Goal: Information Seeking & Learning: Learn about a topic

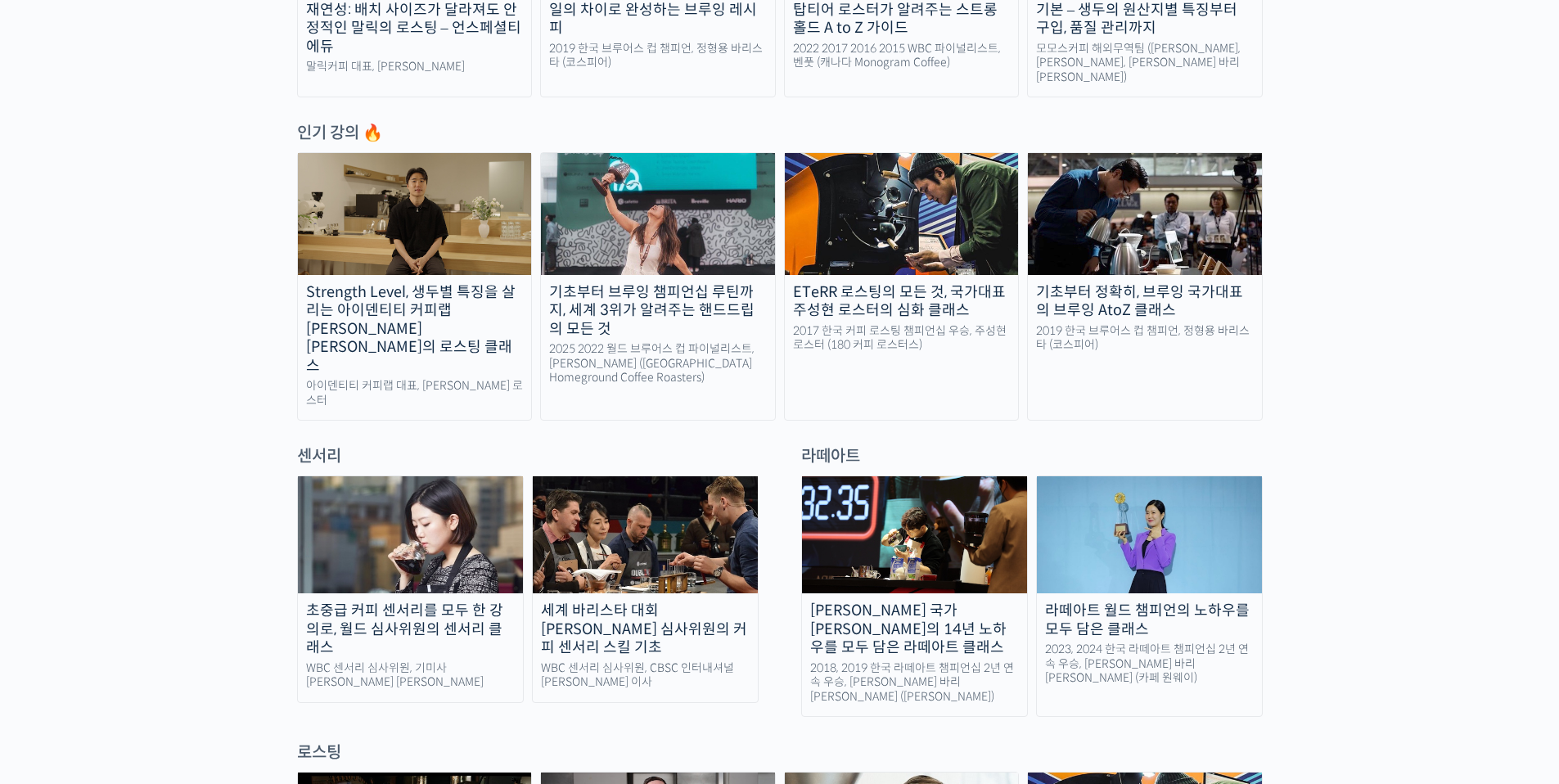
scroll to position [569, 0]
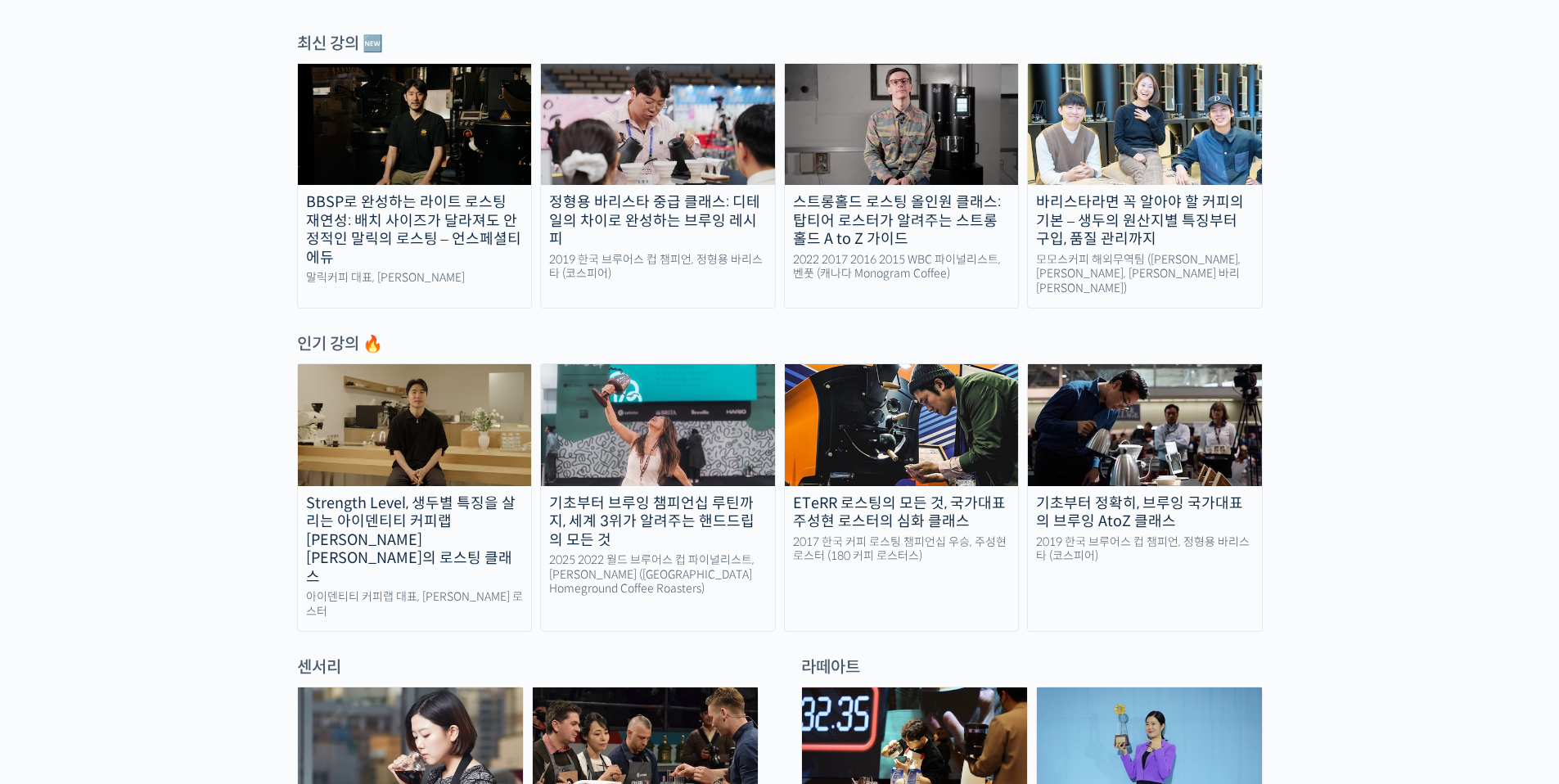
click at [943, 115] on img at bounding box center [901, 124] width 234 height 121
click at [919, 154] on img at bounding box center [901, 124] width 234 height 121
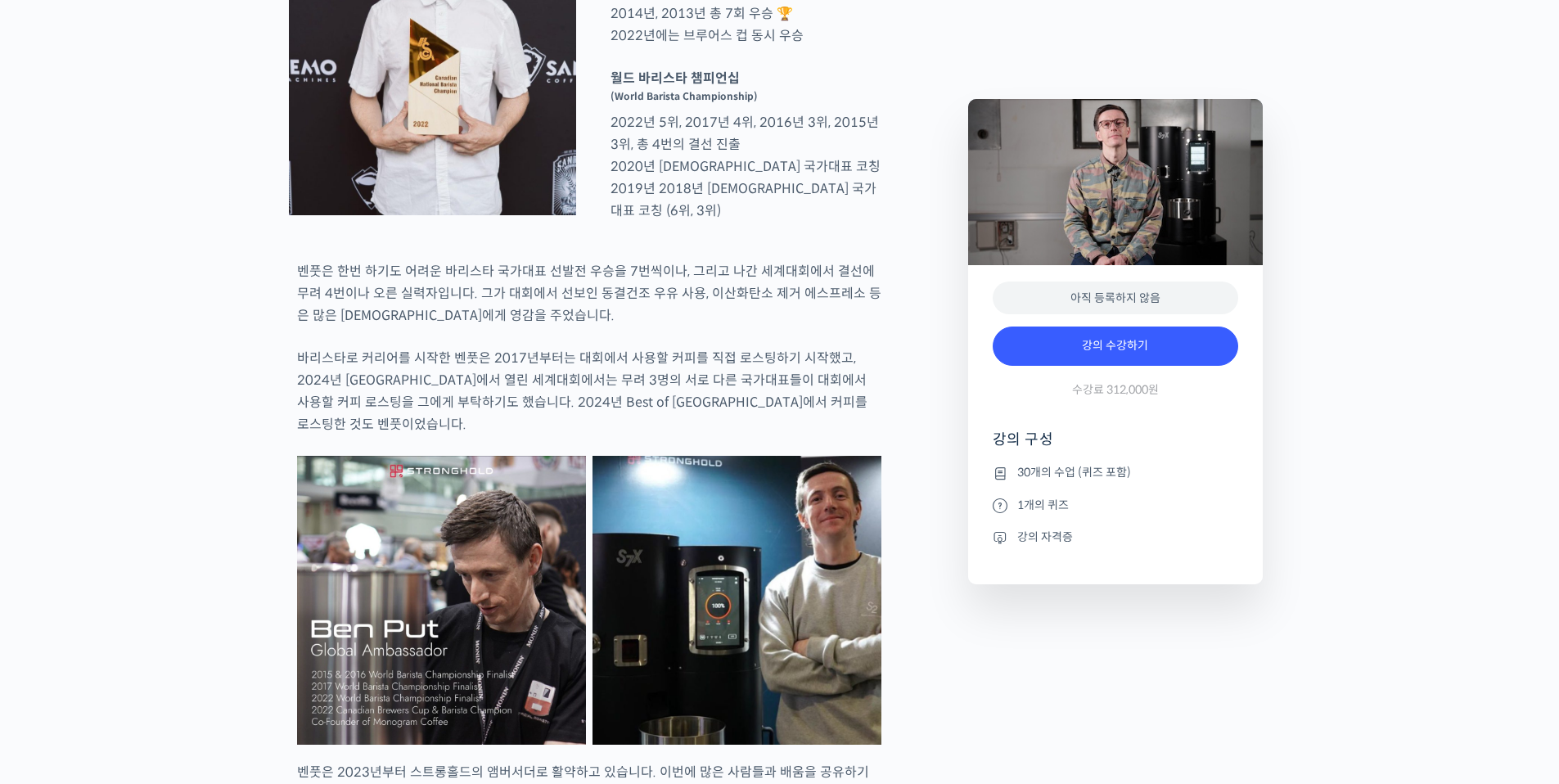
scroll to position [1514, 0]
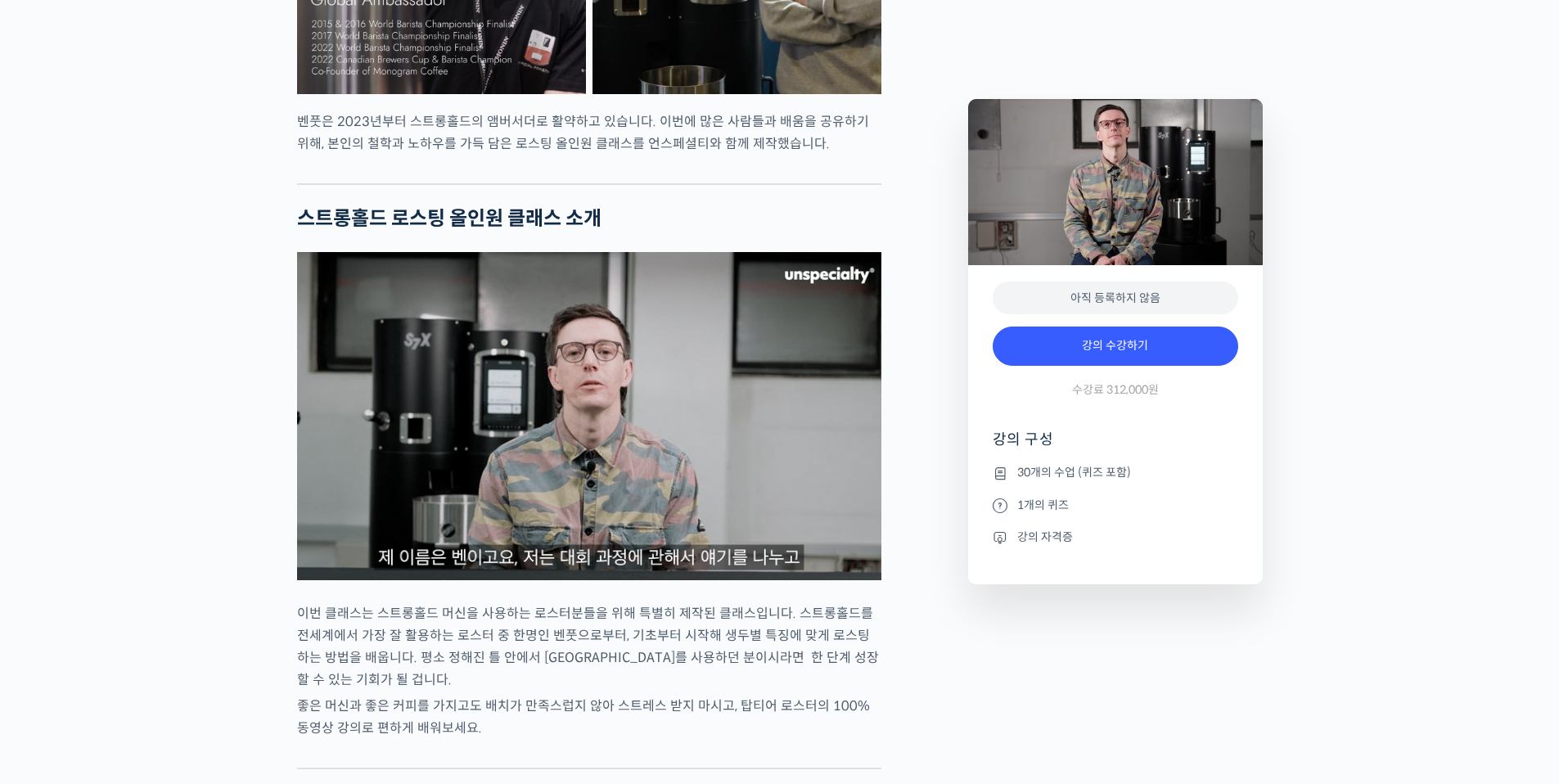
click at [663, 426] on img at bounding box center [589, 416] width 584 height 328
